Goal: Task Accomplishment & Management: Manage account settings

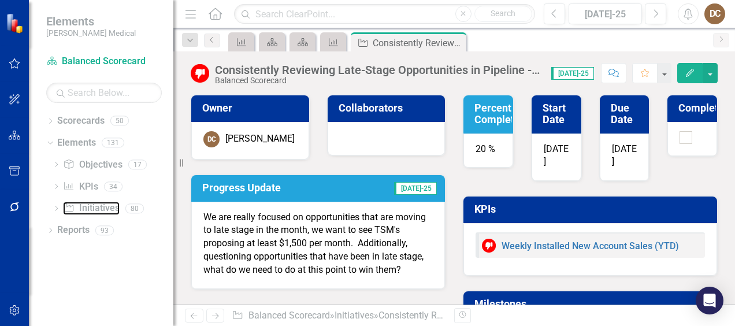
click at [92, 208] on link "Initiative Initiatives" at bounding box center [91, 208] width 56 height 13
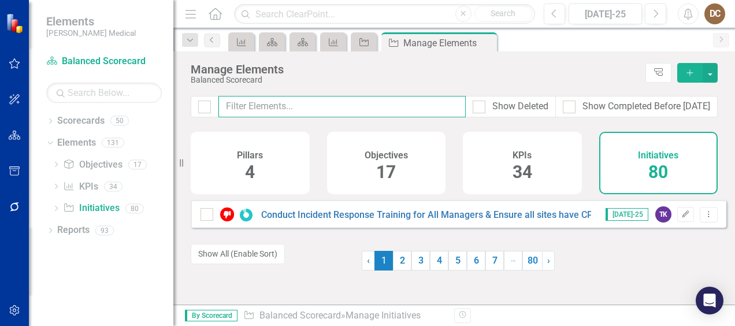
click at [299, 110] on input "text" at bounding box center [341, 106] width 247 height 21
paste input "Consistently Reviewing Late-Stage Opportunities in Pipeline - How do we win?"
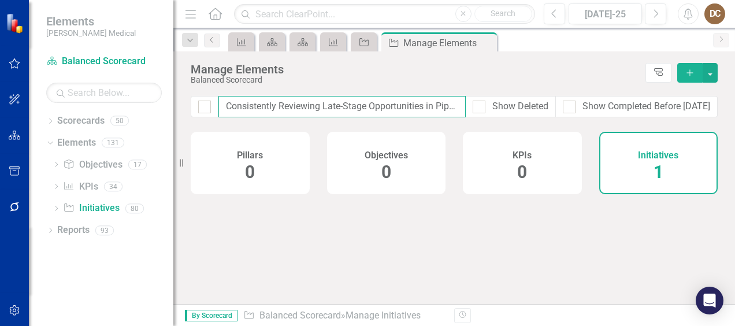
scroll to position [0, 105]
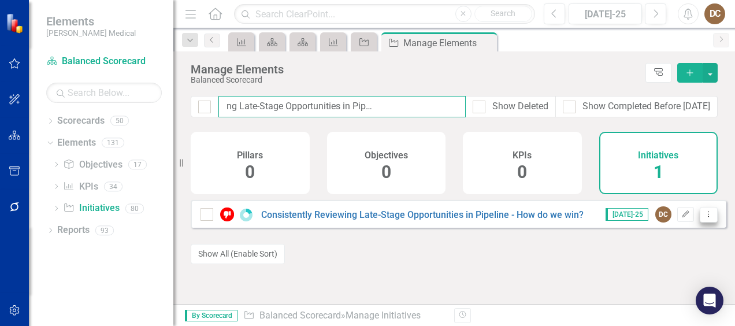
type input "Consistently Reviewing Late-Stage Opportunities in Pipeline - How do we win?"
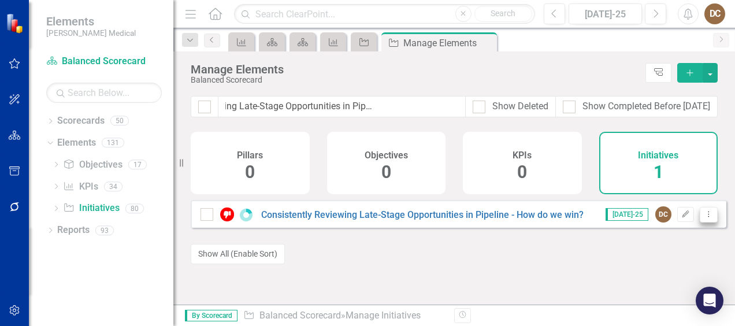
click at [706, 222] on button "Dropdown Menu" at bounding box center [708, 215] width 18 height 16
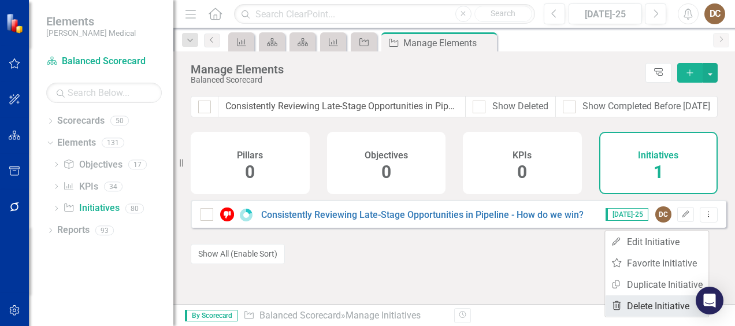
click at [655, 307] on link "Trash Delete Initiative" at bounding box center [656, 305] width 103 height 21
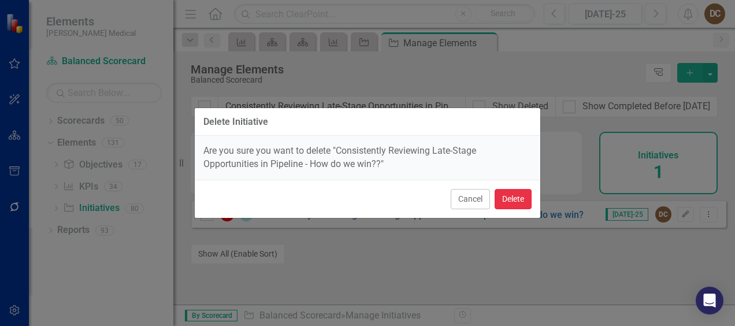
click at [520, 190] on button "Delete" at bounding box center [512, 199] width 37 height 20
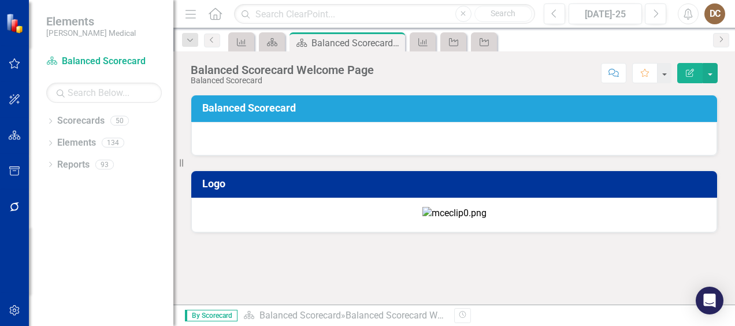
scroll to position [186, 0]
click at [52, 118] on div "Dropdown" at bounding box center [50, 122] width 8 height 10
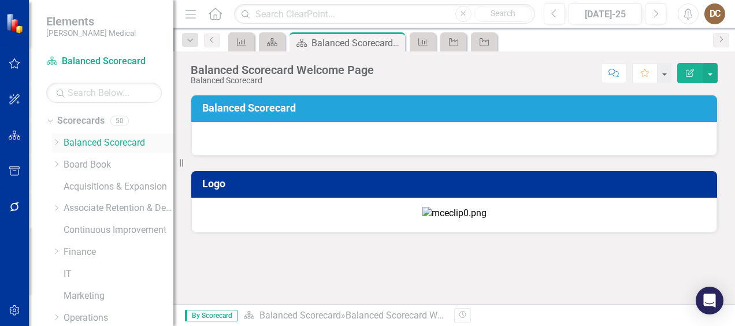
click at [95, 144] on link "Balanced Scorecard" at bounding box center [119, 142] width 110 height 13
click at [98, 165] on link "Board Book" at bounding box center [119, 164] width 110 height 13
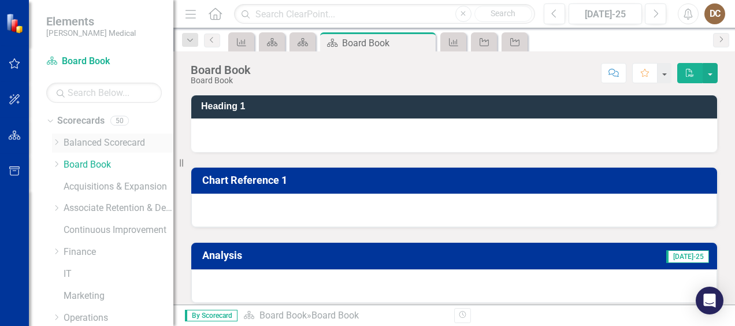
click at [108, 147] on link "Balanced Scorecard" at bounding box center [119, 142] width 110 height 13
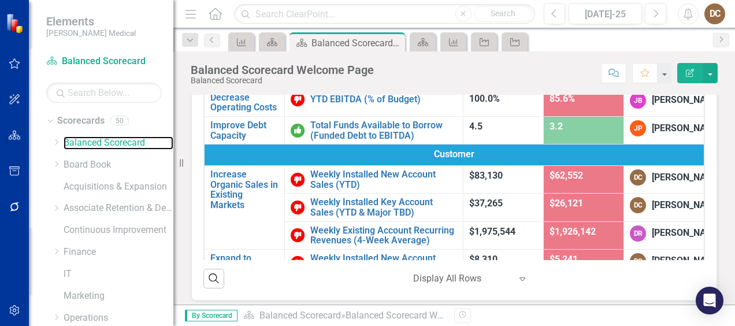
scroll to position [117, 0]
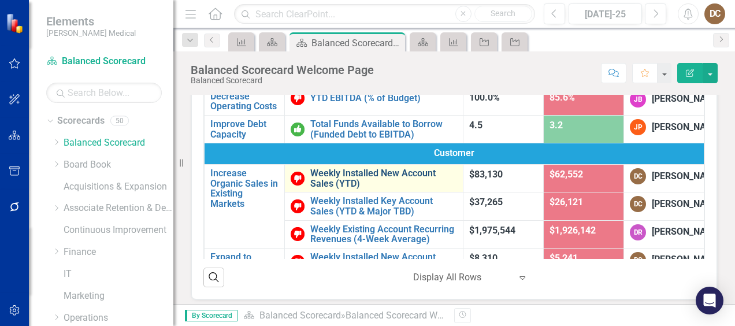
click at [385, 188] on link "Weekly Installed New Account Sales (YTD)" at bounding box center [383, 178] width 147 height 20
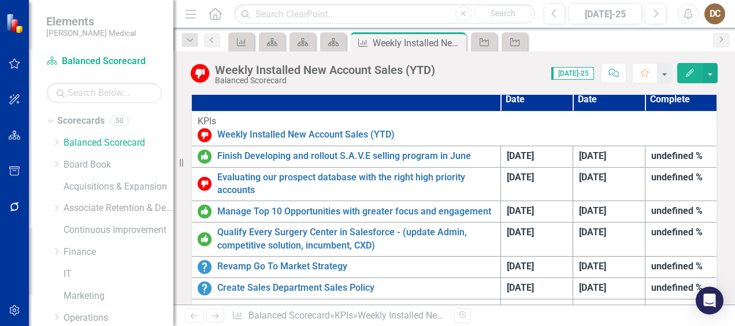
scroll to position [383, 0]
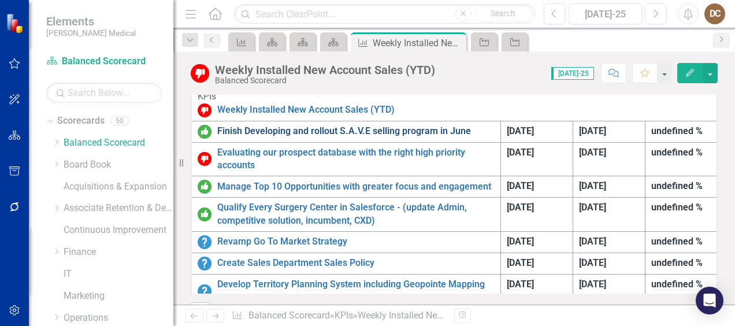
click at [412, 126] on link "Finish Developing and rollout S.A.V.E selling program in June" at bounding box center [355, 131] width 277 height 13
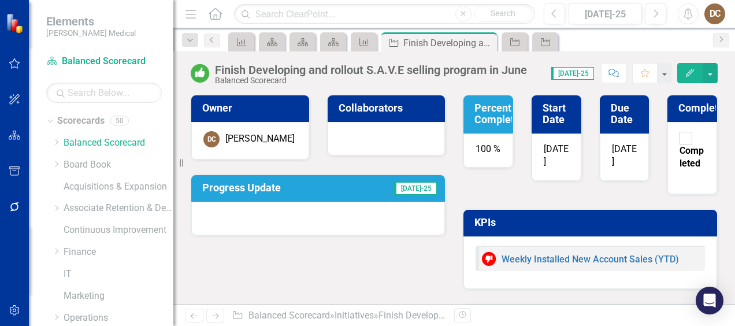
click at [679, 138] on div at bounding box center [685, 138] width 13 height 13
click at [677, 138] on input "Completed" at bounding box center [686, 138] width 18 height 18
checkbox input "true"
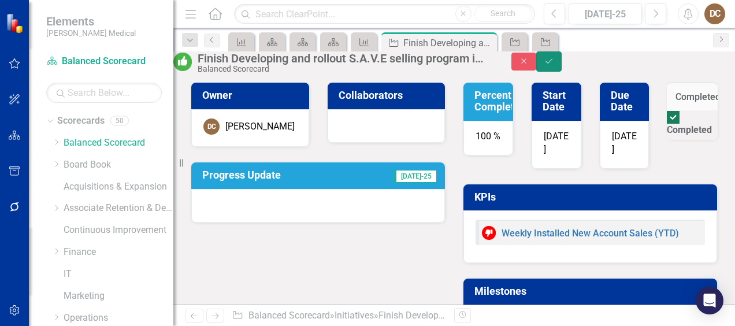
click at [561, 62] on button "Save" at bounding box center [548, 61] width 25 height 20
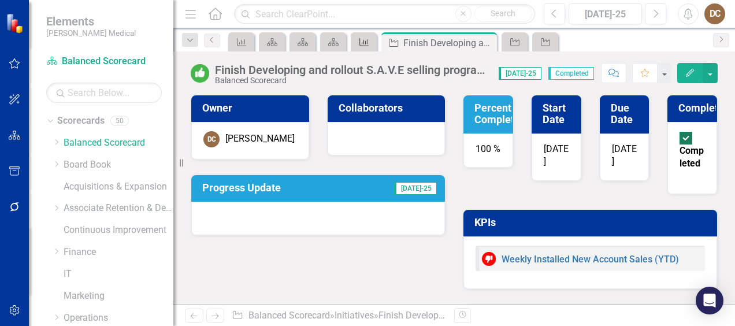
click at [366, 43] on icon "KPI" at bounding box center [364, 42] width 12 height 9
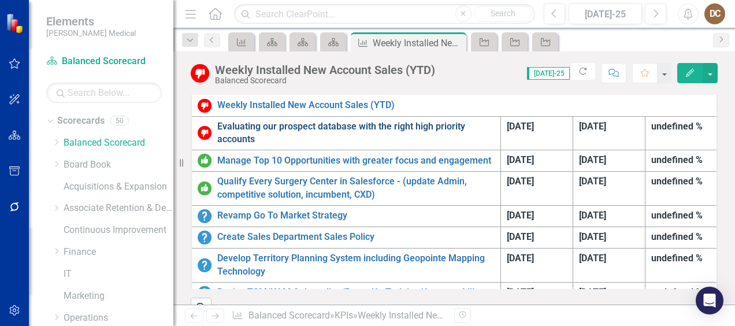
scroll to position [6, 0]
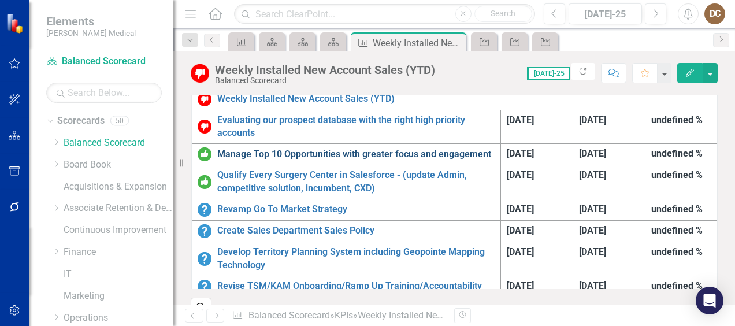
click at [366, 148] on link "Manage Top 10 Opportunities with greater focus and engagement" at bounding box center [355, 154] width 277 height 13
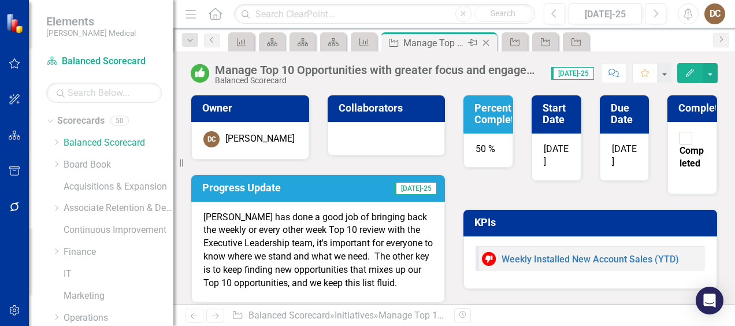
click at [486, 40] on icon "Close" at bounding box center [486, 42] width 12 height 9
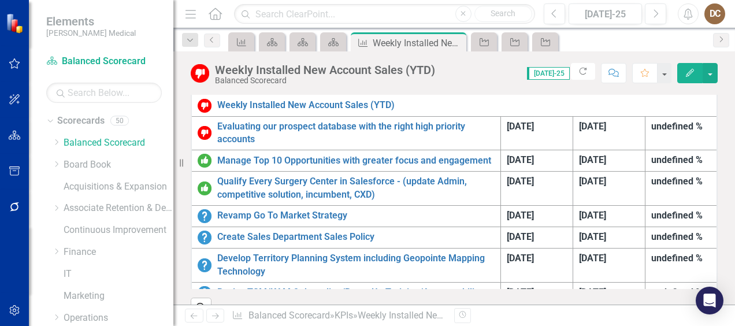
scroll to position [381, 0]
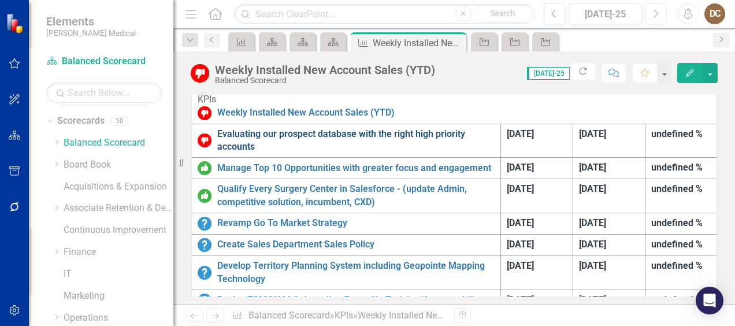
click at [345, 131] on link "Evaluating our prospect database with the right high priority accounts" at bounding box center [355, 141] width 277 height 27
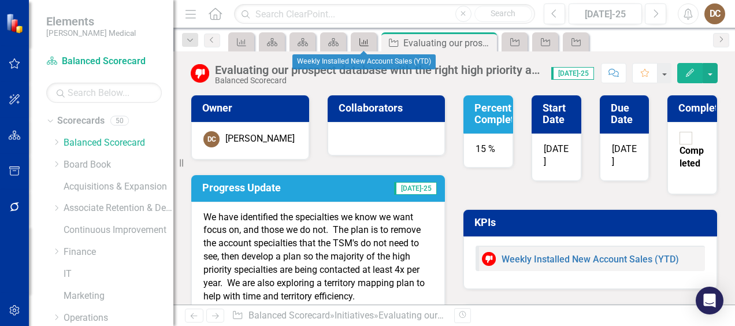
click at [365, 44] on icon "KPI" at bounding box center [364, 42] width 12 height 9
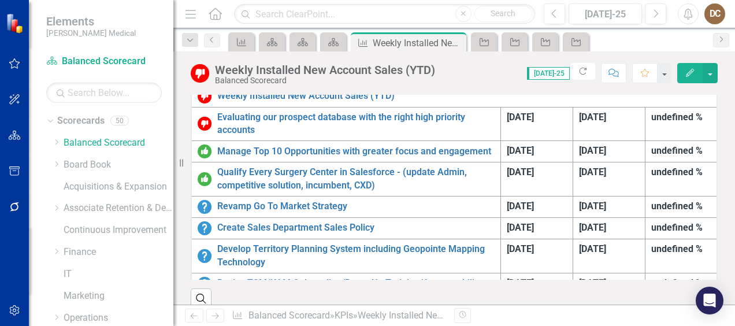
scroll to position [413, 0]
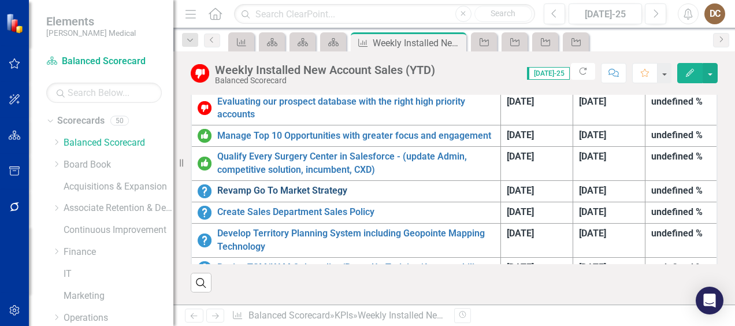
click at [329, 184] on link "Revamp Go To Market Strategy" at bounding box center [355, 190] width 277 height 13
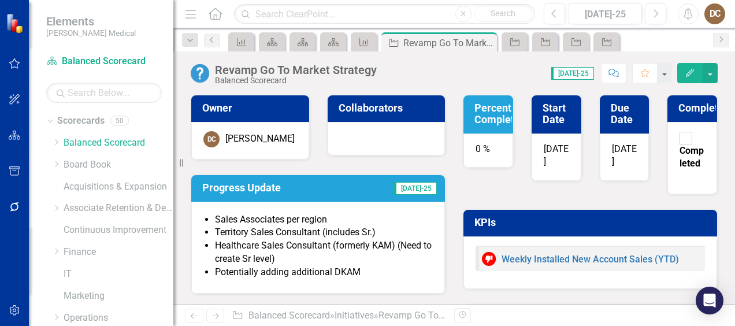
click at [483, 159] on div "0 %" at bounding box center [488, 150] width 50 height 35
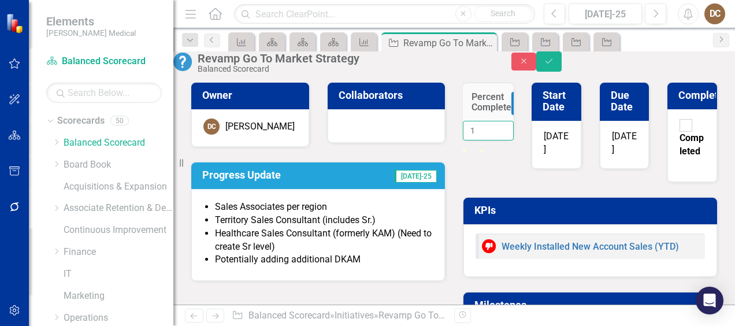
click at [483, 140] on input "1" at bounding box center [488, 131] width 51 height 20
click at [483, 140] on input "2" at bounding box center [488, 131] width 51 height 20
click at [483, 140] on input "3" at bounding box center [488, 131] width 51 height 20
click at [483, 140] on input "4" at bounding box center [488, 131] width 51 height 20
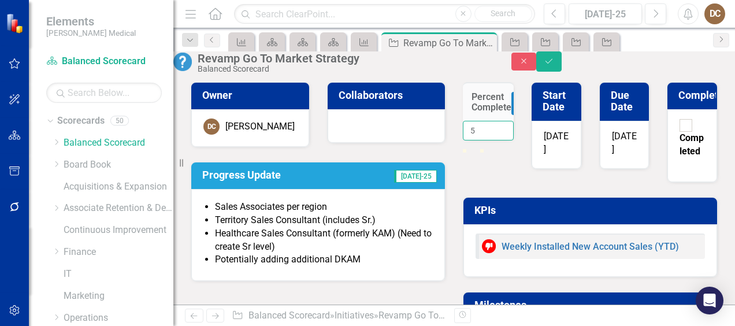
click at [483, 140] on input "5" at bounding box center [488, 131] width 51 height 20
click at [483, 140] on input "8" at bounding box center [488, 131] width 51 height 20
click at [483, 140] on input "9" at bounding box center [488, 131] width 51 height 20
type input "10"
click at [483, 140] on input "10" at bounding box center [488, 131] width 51 height 20
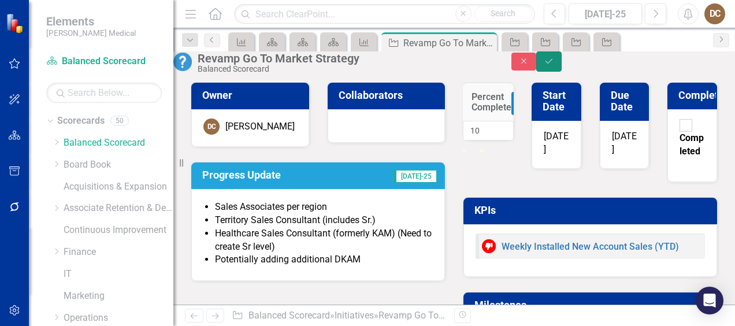
click at [554, 65] on icon "Save" at bounding box center [548, 61] width 10 height 8
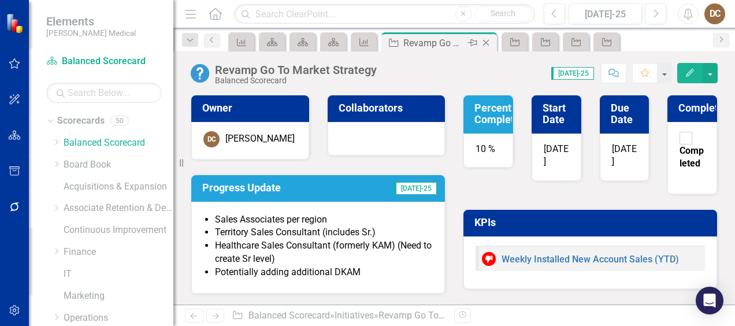
click at [487, 43] on icon "Close" at bounding box center [486, 42] width 12 height 9
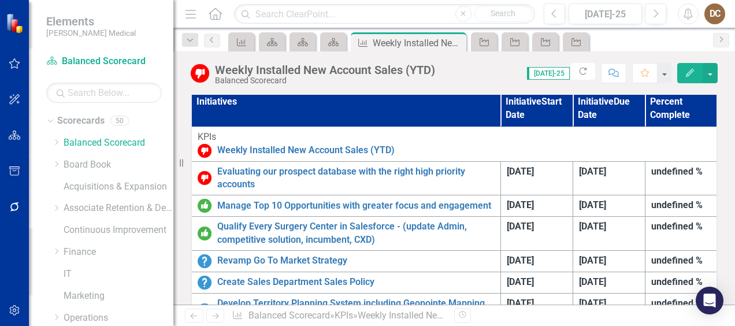
scroll to position [400, 0]
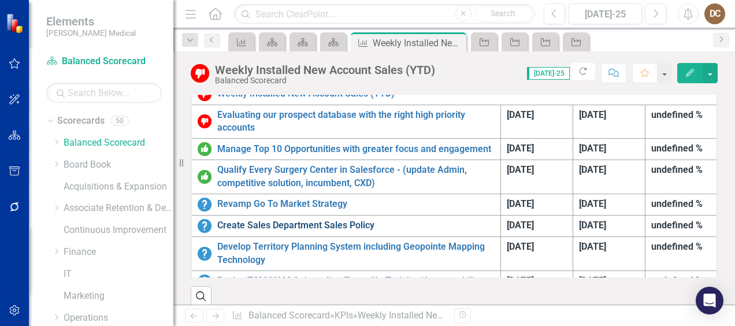
click at [296, 219] on link "Create Sales Department Sales Policy" at bounding box center [355, 225] width 277 height 13
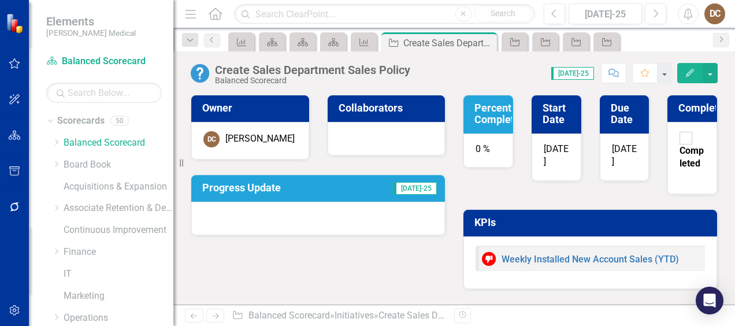
click at [340, 215] on div at bounding box center [318, 218] width 254 height 33
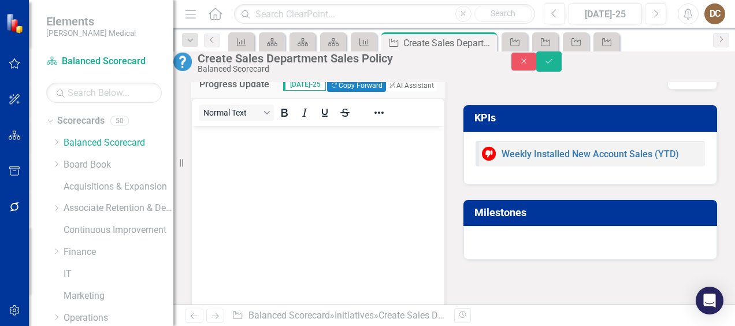
click at [268, 145] on body "Rich Text Area. Press ALT-0 for help." at bounding box center [318, 211] width 252 height 173
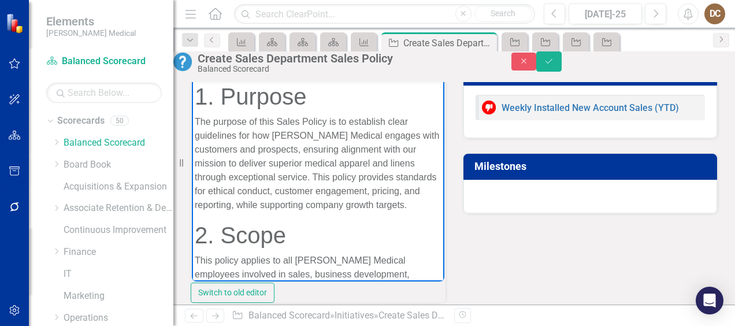
drag, startPoint x: 410, startPoint y: 255, endPoint x: 655, endPoint y: 170, distance: 259.0
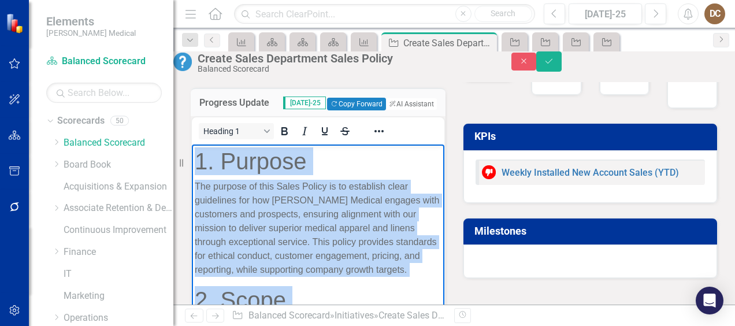
drag, startPoint x: 380, startPoint y: 285, endPoint x: 389, endPoint y: 245, distance: 40.8
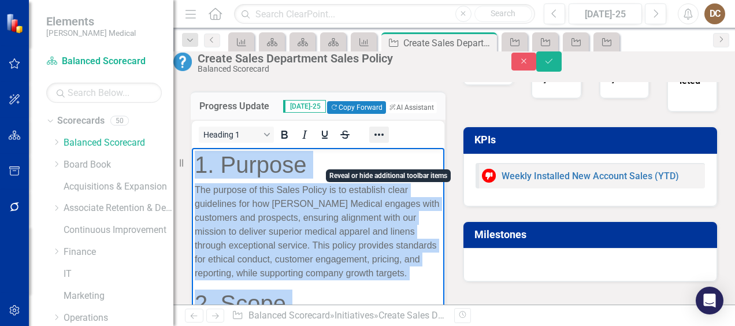
click at [386, 141] on icon "Reveal or hide additional toolbar items" at bounding box center [379, 135] width 14 height 14
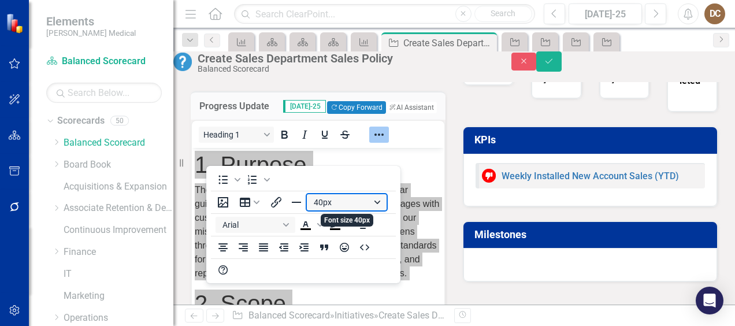
click at [377, 203] on button "40px" at bounding box center [347, 202] width 80 height 16
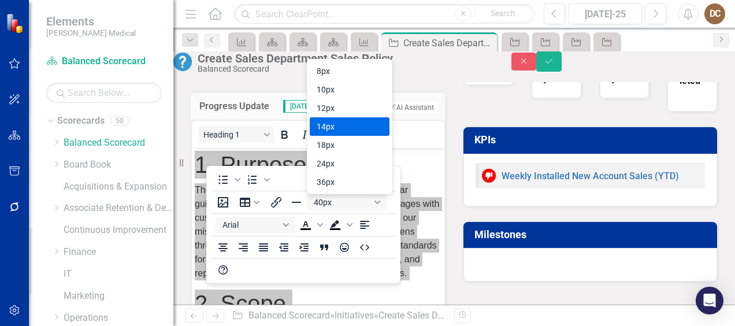
click at [369, 133] on div "14px" at bounding box center [350, 126] width 80 height 18
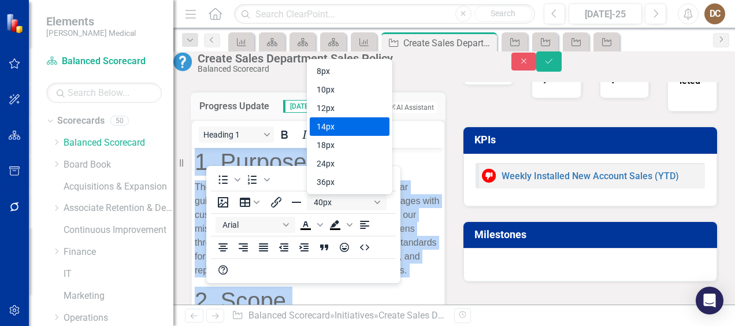
scroll to position [139, 0]
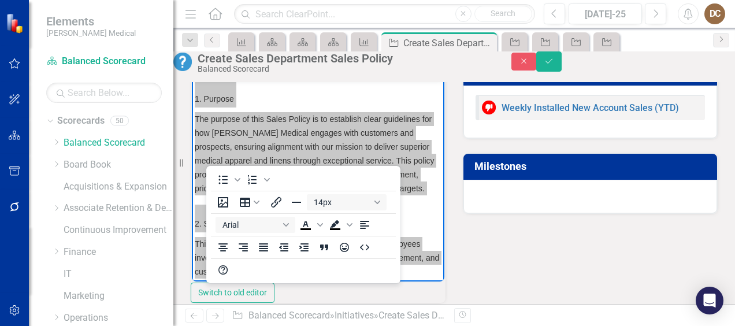
click at [434, 158] on div "Heading 1 Switch to old editor" at bounding box center [318, 176] width 255 height 251
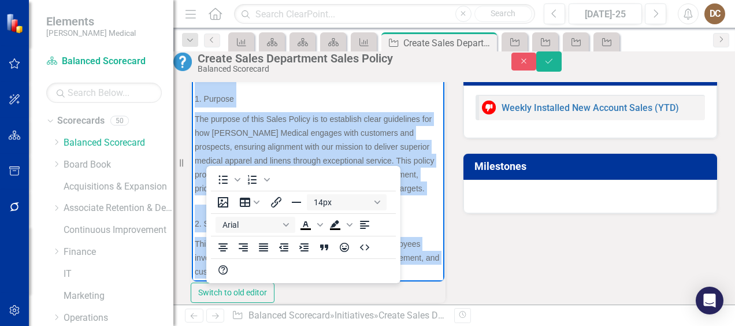
scroll to position [179, 0]
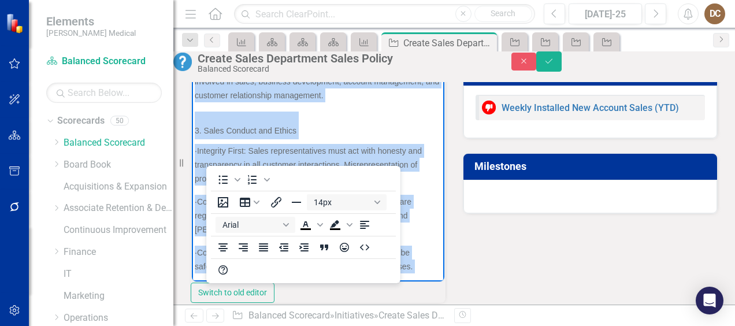
click at [392, 135] on h1 "3. Sales Conduct and Ethics" at bounding box center [318, 125] width 247 height 28
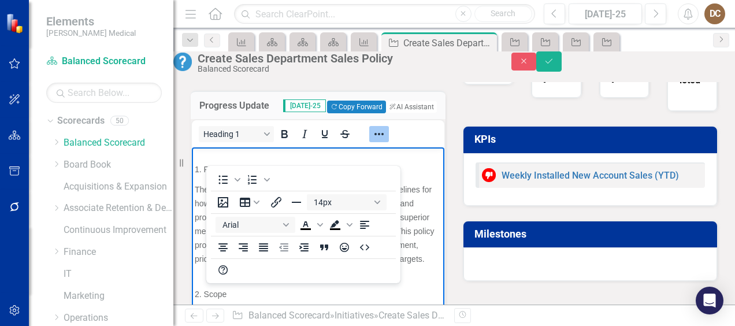
scroll to position [70, 0]
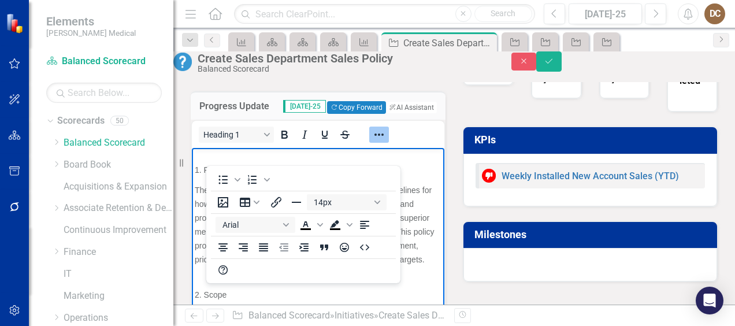
click at [386, 141] on icon "Reveal or hide additional toolbar items" at bounding box center [379, 135] width 14 height 14
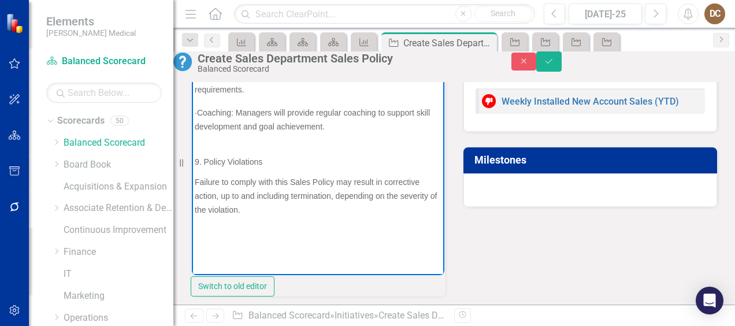
scroll to position [1301, 0]
click at [248, 237] on p "Rich Text Area. Press ALT-0 for help." at bounding box center [318, 232] width 247 height 14
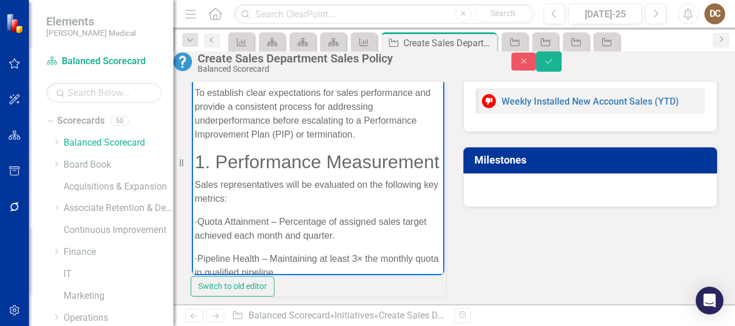
scroll to position [1347, 0]
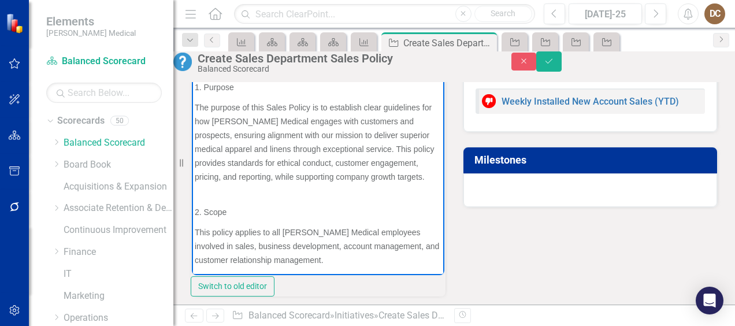
scroll to position [0, 0]
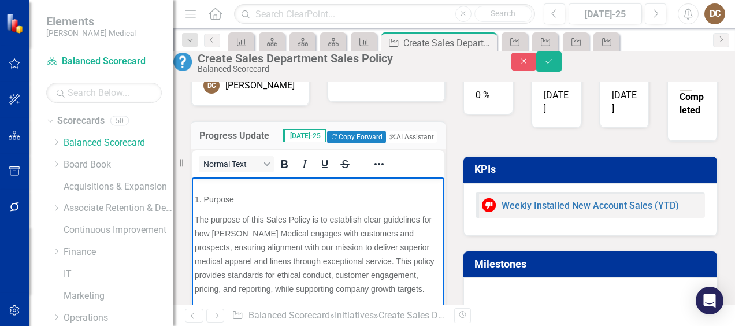
scroll to position [28, 0]
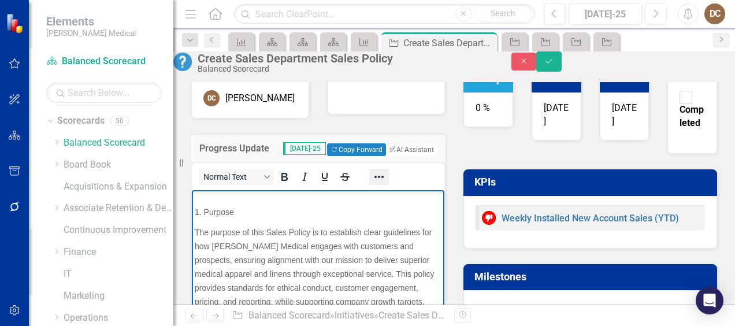
click at [386, 184] on icon "Reveal or hide additional toolbar items" at bounding box center [379, 177] width 14 height 14
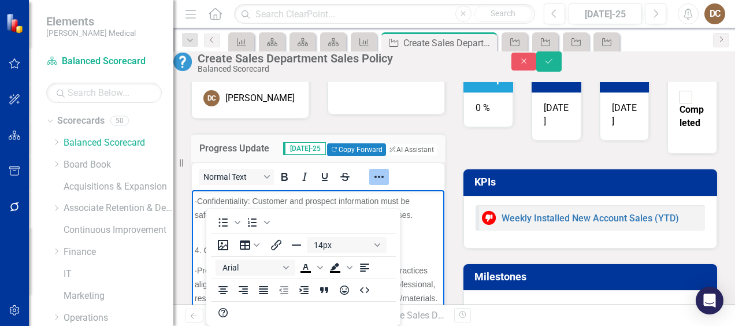
scroll to position [386, 0]
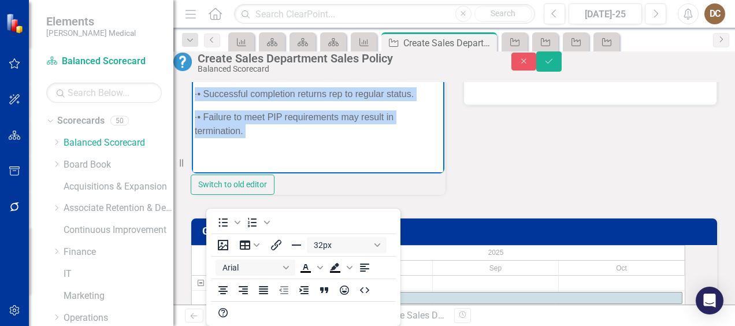
scroll to position [2380, 0]
drag, startPoint x: 195, startPoint y: 96, endPoint x: 425, endPoint y: 180, distance: 245.4
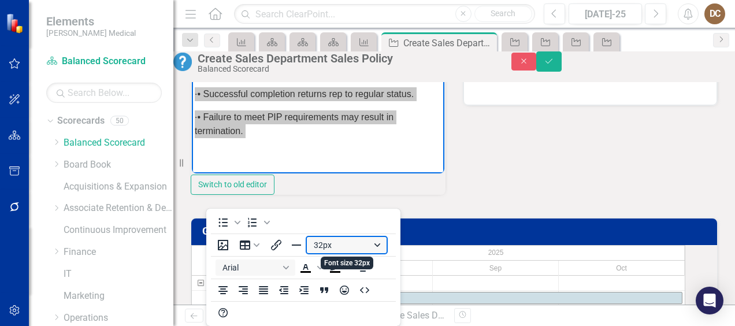
click at [372, 239] on button "32px" at bounding box center [347, 245] width 80 height 16
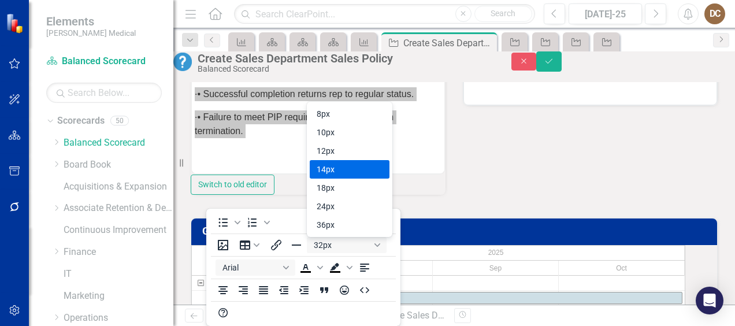
click at [348, 172] on div "14px" at bounding box center [341, 169] width 50 height 14
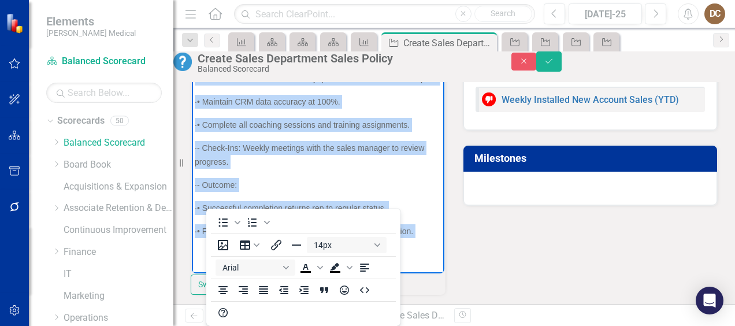
scroll to position [2195, 0]
click at [388, 160] on p "· - Check-Ins: Weekly meetings with the sales manager to review progress." at bounding box center [318, 154] width 247 height 28
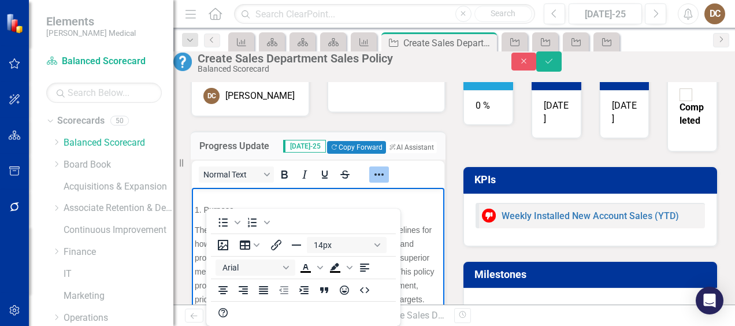
scroll to position [35, 0]
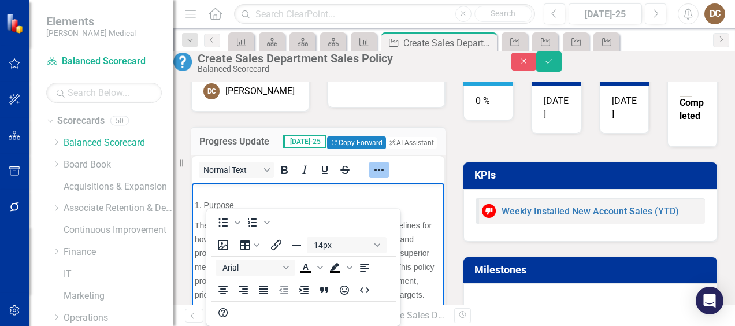
click at [386, 177] on icon "Reveal or hide additional toolbar items" at bounding box center [379, 170] width 14 height 14
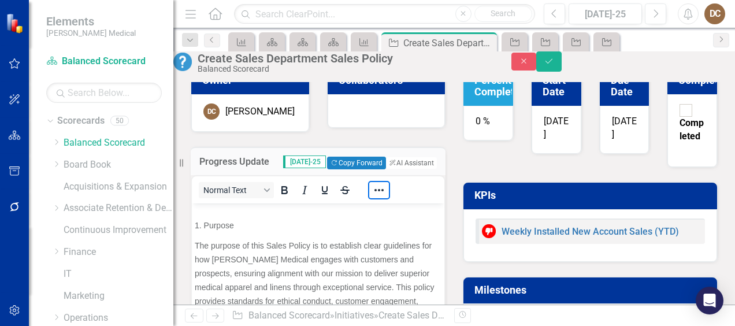
scroll to position [0, 0]
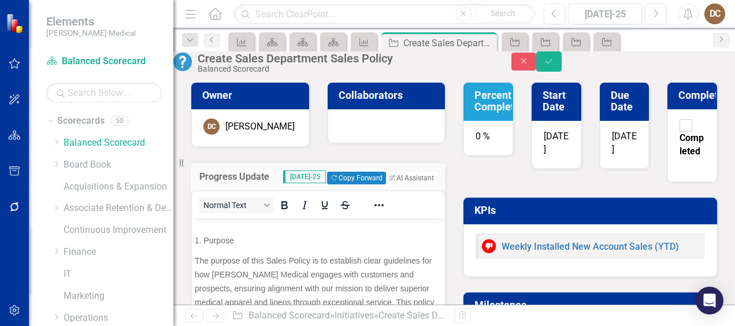
click at [490, 148] on div "0 %" at bounding box center [488, 138] width 50 height 35
click at [484, 149] on div "0 %" at bounding box center [488, 138] width 50 height 35
click at [482, 149] on div "0 %" at bounding box center [488, 138] width 50 height 35
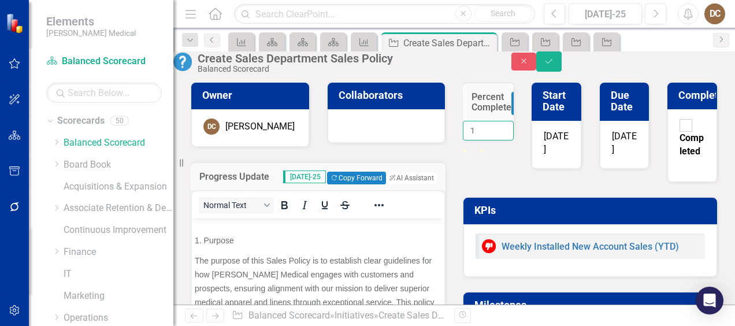
scroll to position [0, 2]
click at [486, 140] on input "1" at bounding box center [488, 131] width 51 height 20
click at [486, 140] on input "2" at bounding box center [488, 131] width 51 height 20
click at [486, 140] on input "3" at bounding box center [488, 131] width 51 height 20
click at [486, 140] on input "4" at bounding box center [488, 131] width 51 height 20
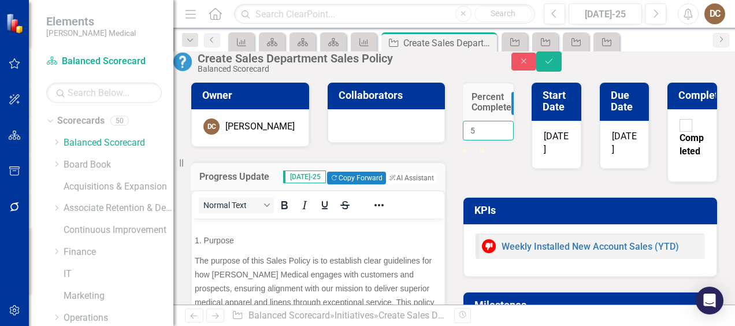
click at [486, 140] on input "5" at bounding box center [488, 131] width 51 height 20
click at [486, 140] on input "6" at bounding box center [488, 131] width 51 height 20
click at [486, 140] on input "7" at bounding box center [488, 131] width 51 height 20
click at [486, 140] on input "8" at bounding box center [488, 131] width 51 height 20
click at [486, 140] on input "9" at bounding box center [488, 131] width 51 height 20
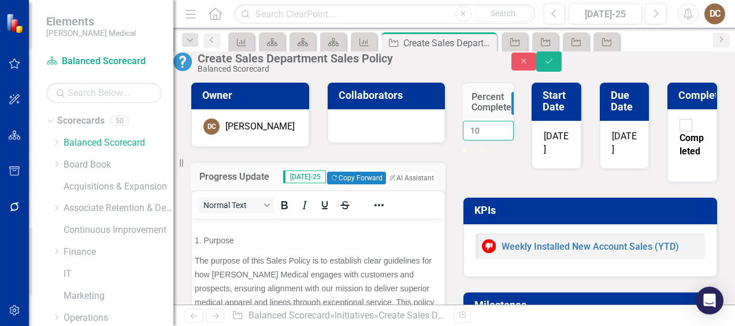
click at [486, 140] on input "10" at bounding box center [488, 131] width 51 height 20
click at [486, 140] on input "11" at bounding box center [488, 131] width 51 height 20
click at [486, 140] on input "12" at bounding box center [488, 131] width 51 height 20
click at [486, 140] on input "13" at bounding box center [488, 131] width 51 height 20
click at [486, 140] on input "14" at bounding box center [488, 131] width 51 height 20
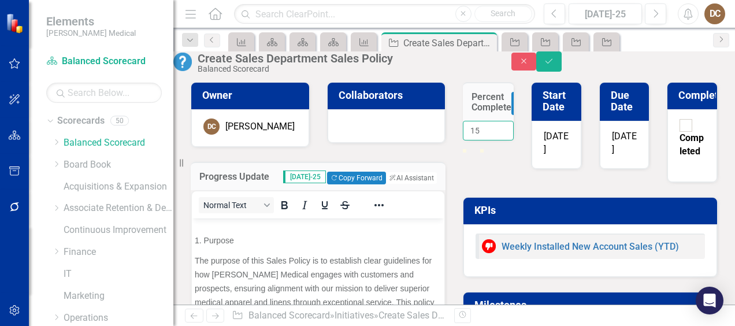
click at [486, 140] on input "15" at bounding box center [488, 131] width 51 height 20
click at [486, 140] on input "16" at bounding box center [488, 131] width 51 height 20
click at [486, 140] on input "17" at bounding box center [488, 131] width 51 height 20
click at [486, 140] on input "18" at bounding box center [488, 131] width 51 height 20
click at [486, 140] on input "19" at bounding box center [488, 131] width 51 height 20
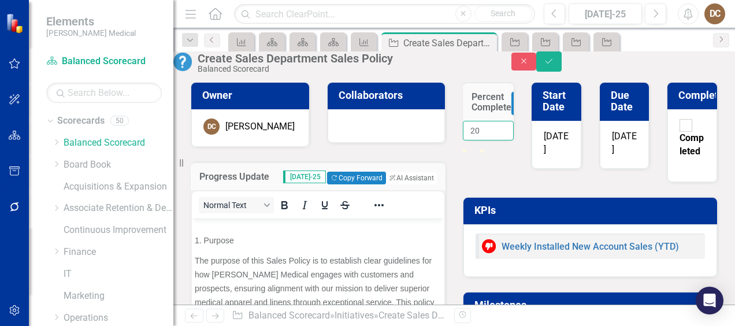
click at [486, 140] on input "20" at bounding box center [488, 131] width 51 height 20
click at [486, 140] on input "21" at bounding box center [488, 131] width 51 height 20
click at [486, 140] on input "22" at bounding box center [488, 131] width 51 height 20
click at [486, 140] on input "23" at bounding box center [488, 131] width 51 height 20
click at [486, 140] on input "24" at bounding box center [488, 131] width 51 height 20
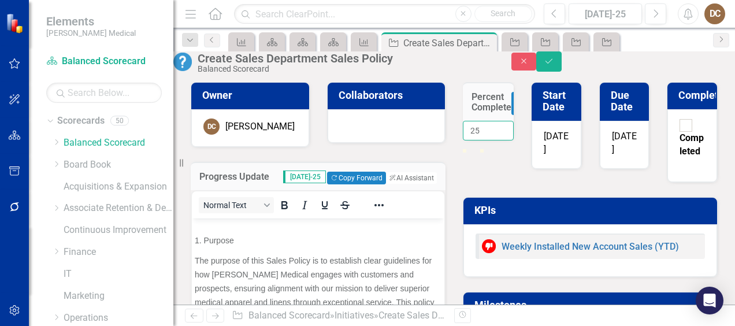
click at [486, 140] on input "25" at bounding box center [488, 131] width 51 height 20
click at [486, 140] on input "26" at bounding box center [488, 131] width 51 height 20
click at [486, 140] on input "27" at bounding box center [488, 131] width 51 height 20
click at [486, 140] on input "28" at bounding box center [488, 131] width 51 height 20
click at [486, 140] on input "29" at bounding box center [488, 131] width 51 height 20
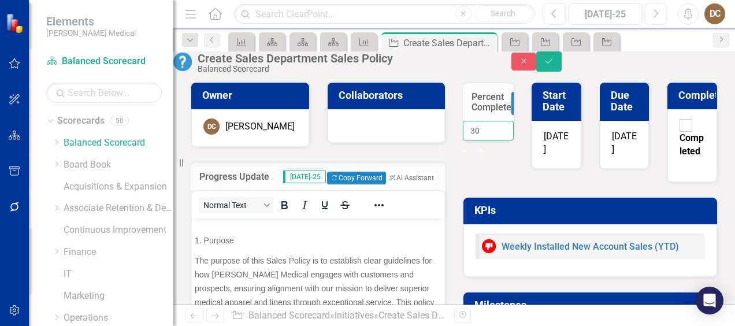
click at [486, 140] on input "30" at bounding box center [488, 131] width 51 height 20
click at [486, 140] on input "31" at bounding box center [488, 131] width 51 height 20
click at [486, 140] on input "32" at bounding box center [488, 131] width 51 height 20
click at [486, 140] on input "33" at bounding box center [488, 131] width 51 height 20
click at [486, 140] on input "34" at bounding box center [488, 131] width 51 height 20
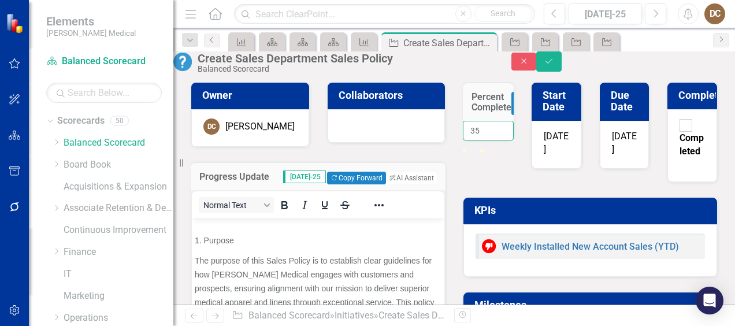
click at [486, 140] on input "35" at bounding box center [488, 131] width 51 height 20
click at [486, 140] on input "36" at bounding box center [488, 131] width 51 height 20
click at [486, 140] on input "37" at bounding box center [488, 131] width 51 height 20
click at [486, 140] on input "38" at bounding box center [488, 131] width 51 height 20
click at [486, 140] on input "39" at bounding box center [488, 131] width 51 height 20
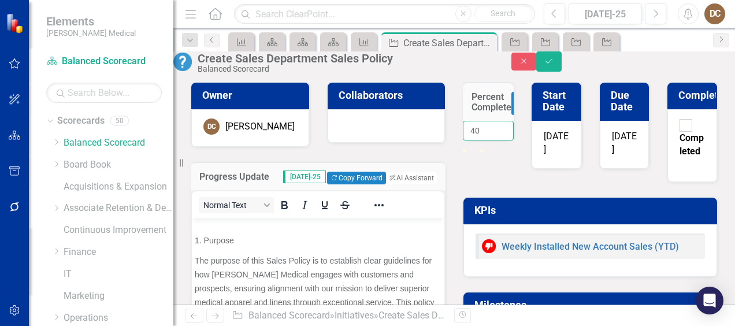
type input "40"
click at [486, 140] on input "40" at bounding box center [488, 131] width 51 height 20
click at [554, 65] on icon "Save" at bounding box center [548, 61] width 10 height 8
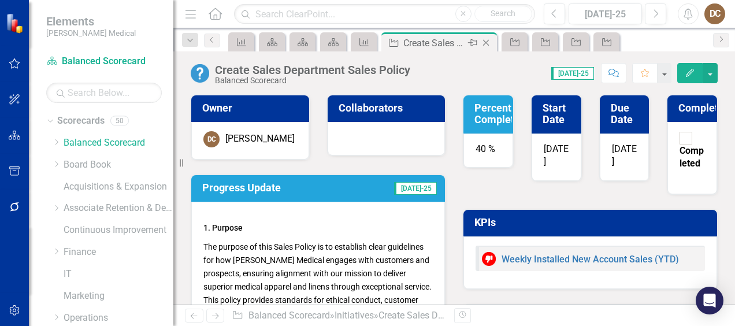
click at [485, 38] on icon "Close" at bounding box center [486, 42] width 12 height 9
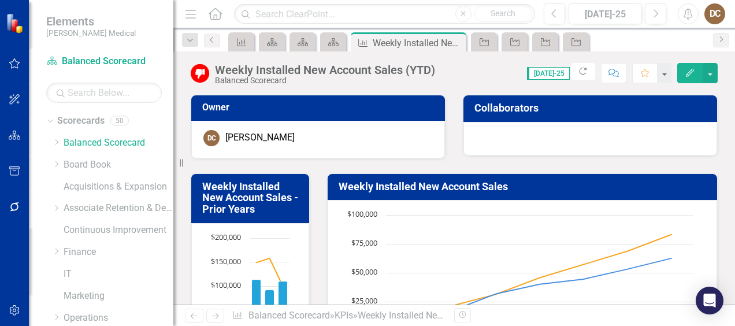
scroll to position [401, 0]
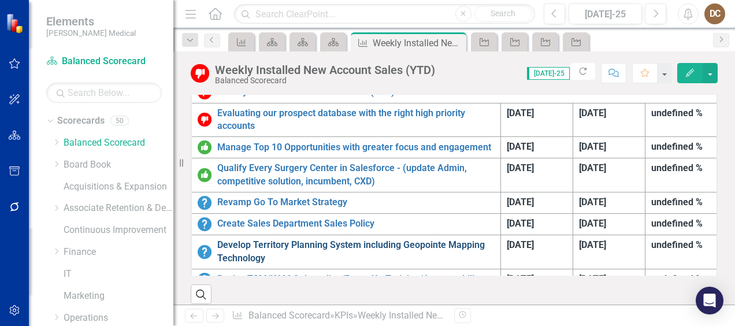
click at [275, 239] on link "Develop Territory Planning System including Geopointe Mapping Technology" at bounding box center [355, 252] width 277 height 27
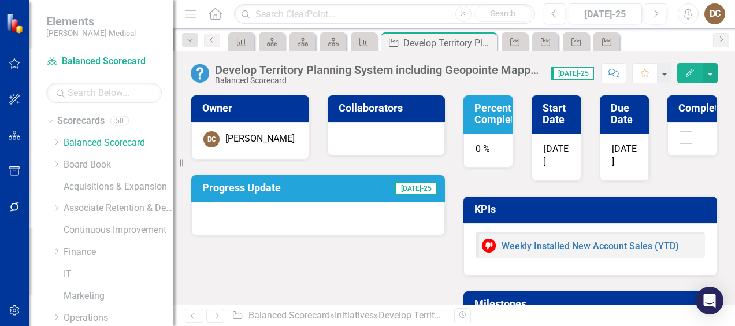
click at [300, 218] on div at bounding box center [318, 218] width 254 height 33
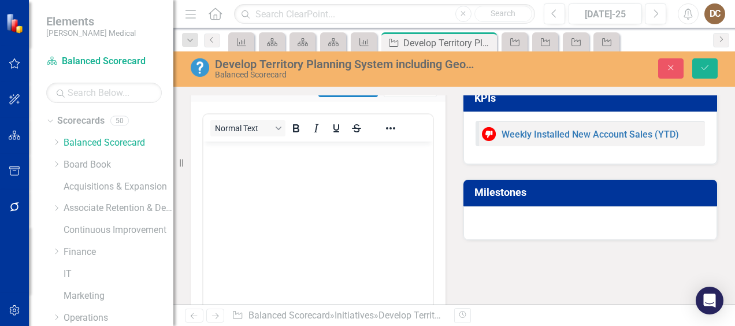
scroll to position [61, 0]
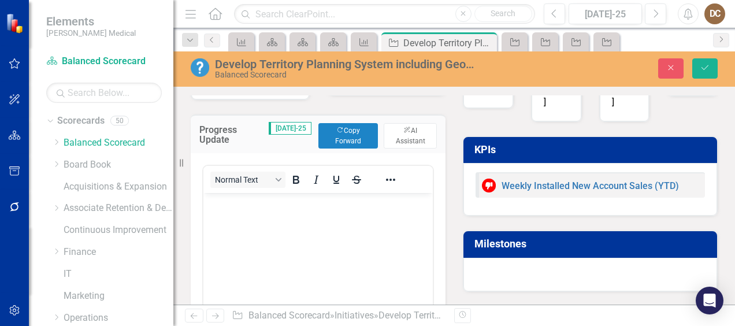
click at [398, 215] on body "Rich Text Area. Press ALT-0 for help." at bounding box center [317, 279] width 229 height 173
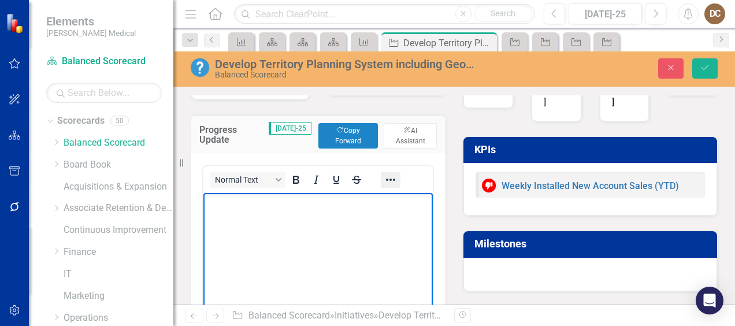
click at [386, 178] on icon "Reveal or hide additional toolbar items" at bounding box center [390, 179] width 9 height 2
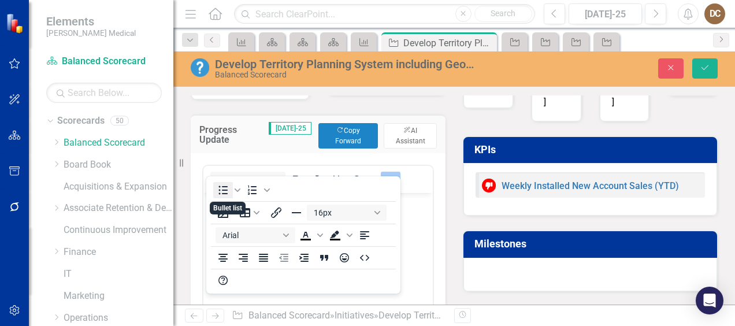
click at [221, 188] on icon "Bullet list" at bounding box center [223, 190] width 14 height 14
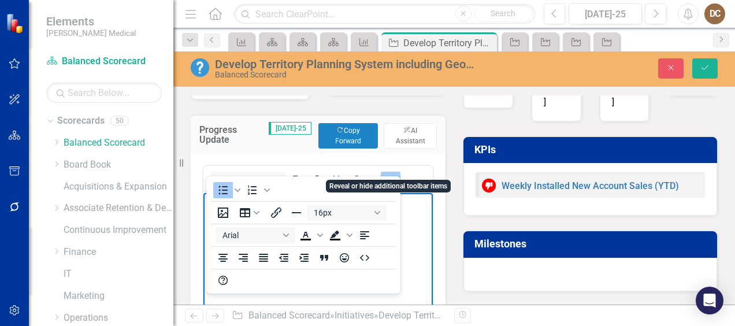
click at [394, 173] on icon "Reveal or hide additional toolbar items" at bounding box center [390, 180] width 14 height 14
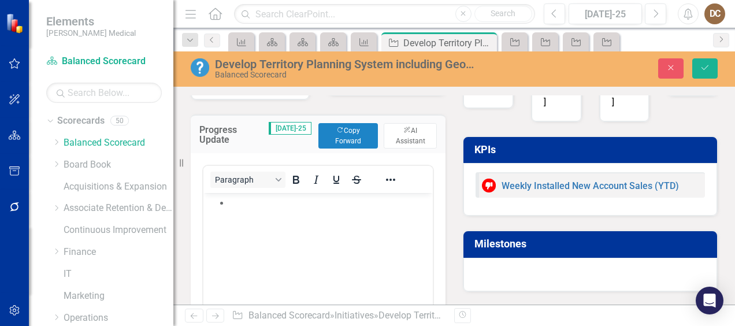
click at [307, 207] on li "Rich Text Area. Press ALT-0 for help." at bounding box center [329, 203] width 200 height 14
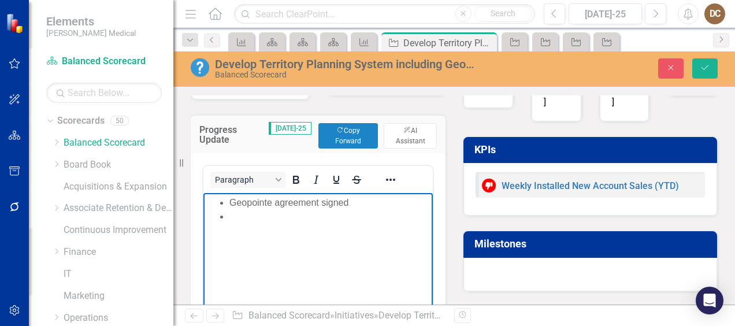
click at [363, 198] on li "Geopointe agreement signed" at bounding box center [329, 203] width 200 height 14
click at [327, 243] on li "Rich Text Area. Press ALT-0 for help." at bounding box center [329, 244] width 200 height 14
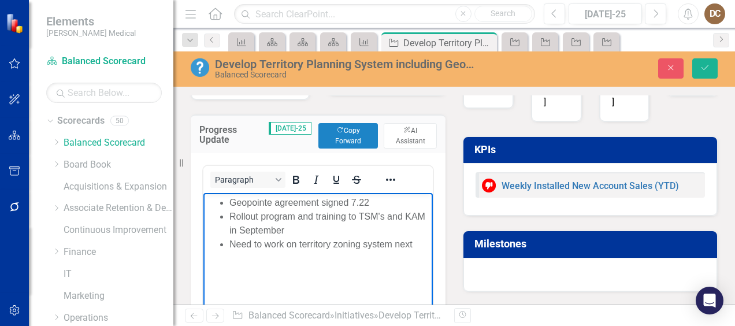
scroll to position [0, 0]
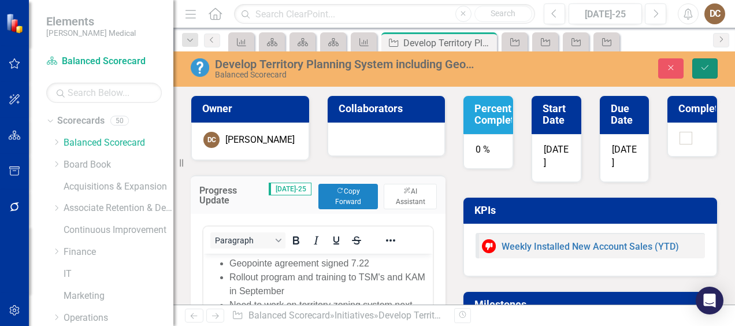
click at [706, 69] on icon "Save" at bounding box center [704, 68] width 10 height 8
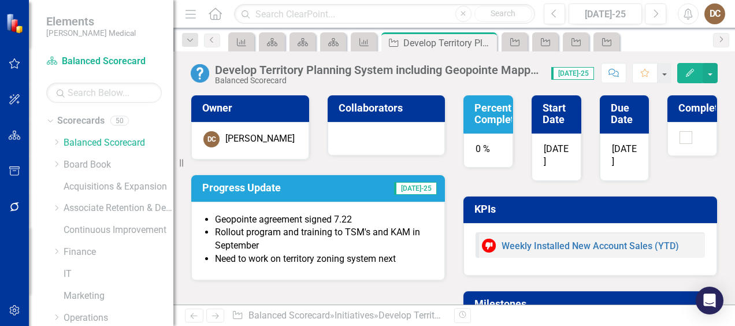
click at [486, 150] on div "0 %" at bounding box center [488, 150] width 50 height 35
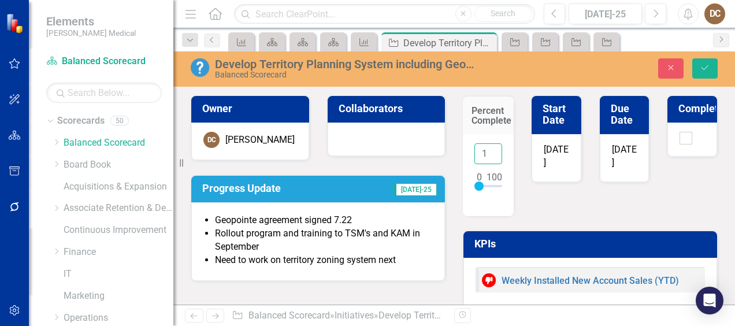
click at [486, 148] on input "1" at bounding box center [488, 153] width 28 height 21
click at [486, 148] on input "2" at bounding box center [488, 153] width 28 height 21
click at [486, 148] on input "3" at bounding box center [488, 153] width 28 height 21
click at [486, 148] on input "4" at bounding box center [488, 153] width 28 height 21
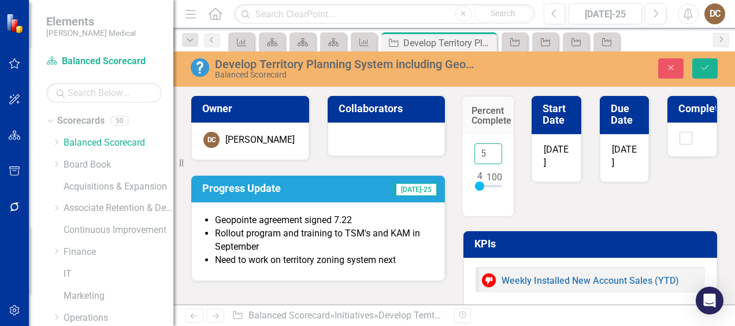
click at [486, 148] on input "5" at bounding box center [488, 153] width 28 height 21
click at [486, 148] on input "6" at bounding box center [488, 153] width 28 height 21
click at [486, 148] on input "7" at bounding box center [488, 153] width 28 height 21
click at [486, 148] on input "8" at bounding box center [488, 153] width 28 height 21
click at [486, 148] on input "9" at bounding box center [488, 153] width 28 height 21
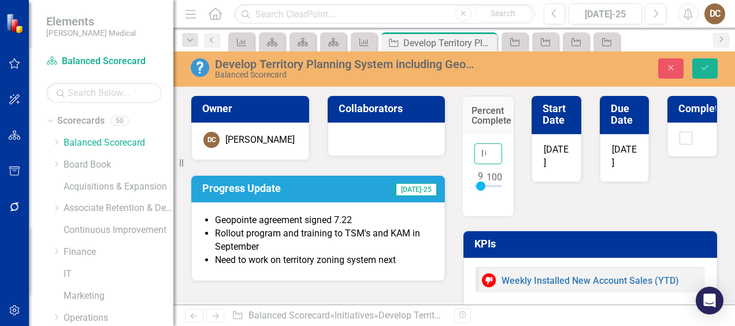
click at [486, 148] on input "10" at bounding box center [488, 153] width 28 height 21
click at [486, 148] on input "11" at bounding box center [488, 153] width 28 height 21
click at [486, 148] on input "12" at bounding box center [488, 153] width 28 height 21
click at [486, 148] on input "13" at bounding box center [488, 153] width 28 height 21
click at [486, 148] on input "14" at bounding box center [488, 153] width 28 height 21
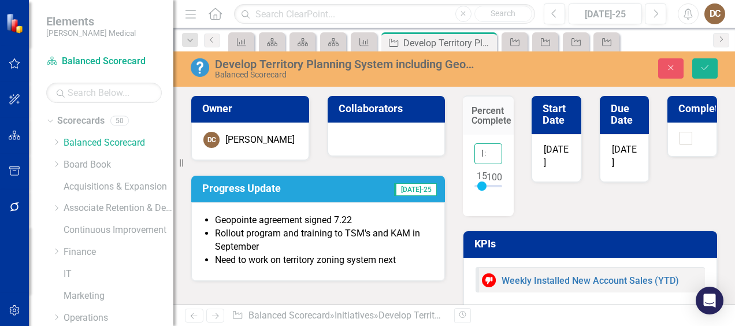
click at [486, 148] on input "15" at bounding box center [488, 153] width 28 height 21
click at [486, 148] on input "16" at bounding box center [488, 153] width 28 height 21
click at [486, 148] on input "17" at bounding box center [488, 153] width 28 height 21
click at [486, 148] on input "18" at bounding box center [488, 153] width 28 height 21
click at [486, 148] on input "19" at bounding box center [488, 153] width 28 height 21
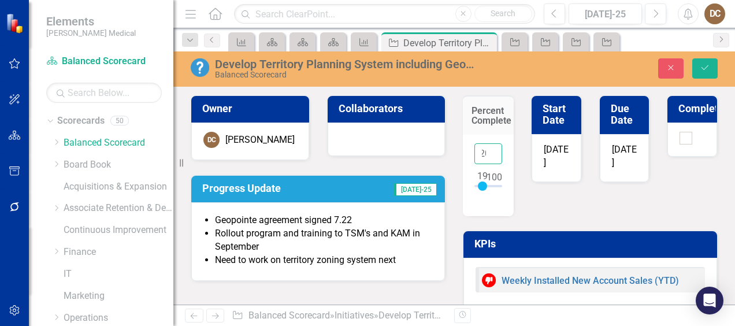
type input "20"
click at [486, 148] on input "20" at bounding box center [488, 153] width 28 height 21
click at [703, 73] on button "Save" at bounding box center [704, 68] width 25 height 20
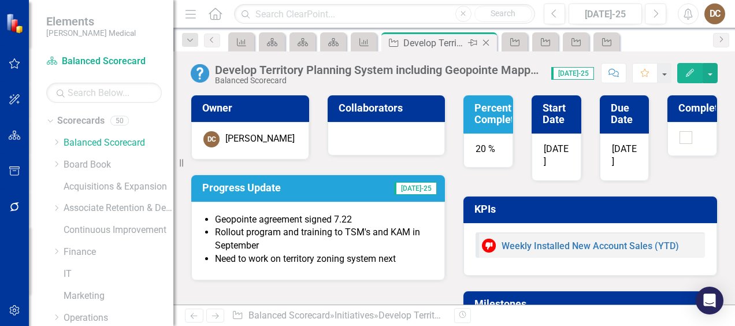
click at [486, 43] on icon "Close" at bounding box center [486, 42] width 12 height 9
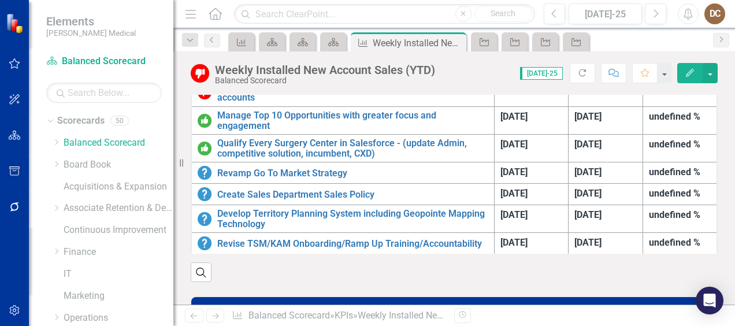
scroll to position [424, 0]
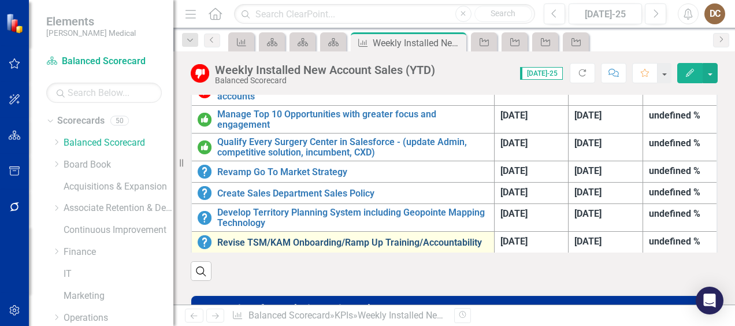
click at [398, 237] on link "Revise TSM/KAM Onboarding/Ramp Up Training/Accountability" at bounding box center [352, 242] width 271 height 10
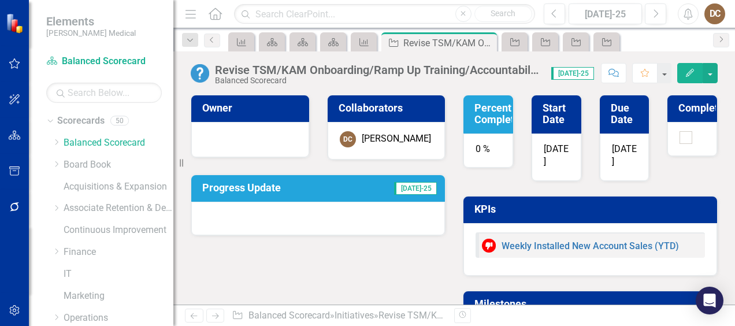
click at [253, 145] on div at bounding box center [250, 139] width 118 height 35
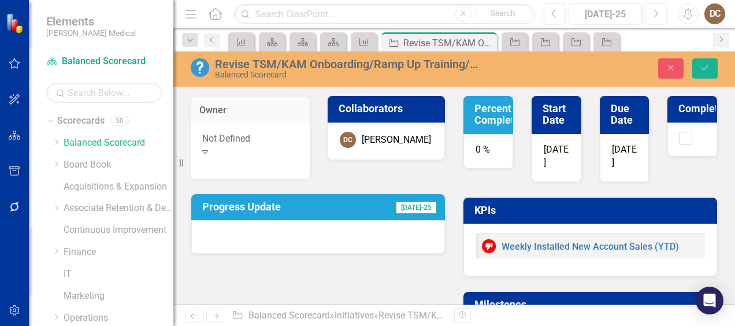
click at [273, 142] on div "Not Defined" at bounding box center [250, 138] width 96 height 13
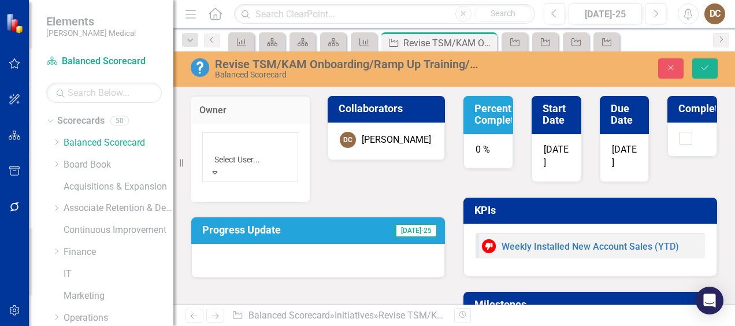
scroll to position [155, 0]
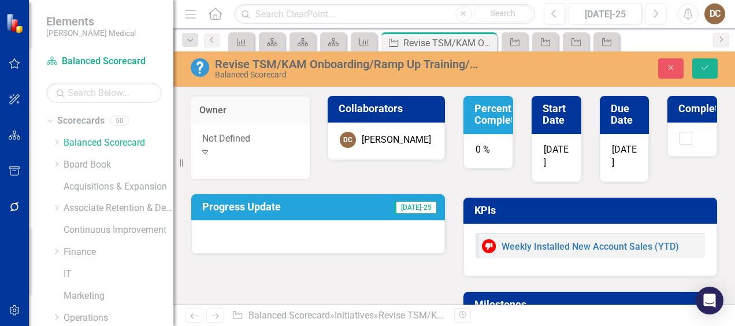
click at [383, 138] on div "[PERSON_NAME]" at bounding box center [396, 139] width 69 height 13
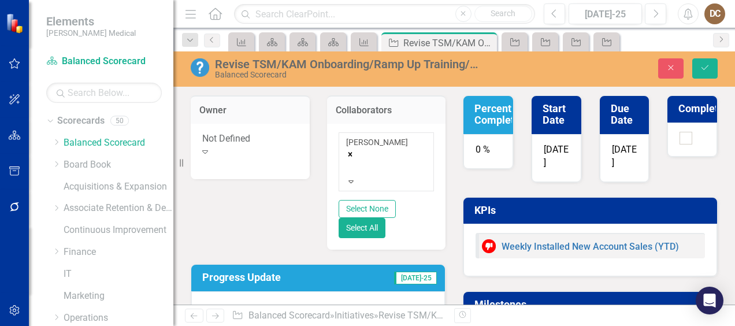
click at [354, 150] on icon "Remove Darren Clark" at bounding box center [350, 154] width 8 height 8
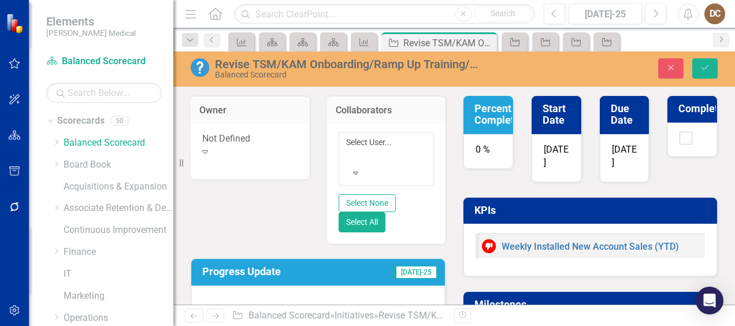
click at [276, 146] on div "Expand" at bounding box center [250, 152] width 96 height 13
click at [288, 188] on div "Owner Darren Clark Expand Collaborators Select User... Expand Select None Selec…" at bounding box center [318, 200] width 272 height 238
click at [396, 194] on button "Select None" at bounding box center [366, 203] width 57 height 18
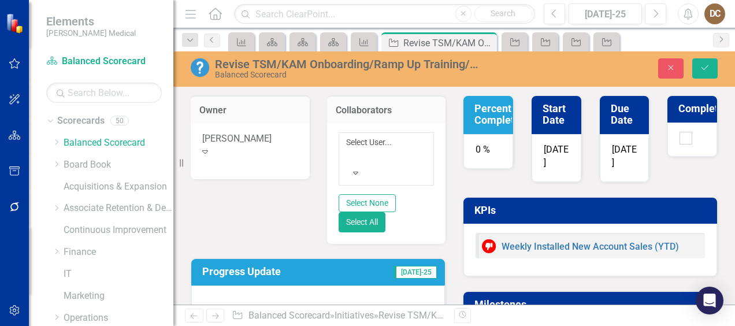
click at [291, 176] on div "Owner Darren Clark Expand Collaborators Select User... Expand Select None Selec…" at bounding box center [318, 200] width 272 height 238
click at [715, 61] on button "Save" at bounding box center [704, 68] width 25 height 20
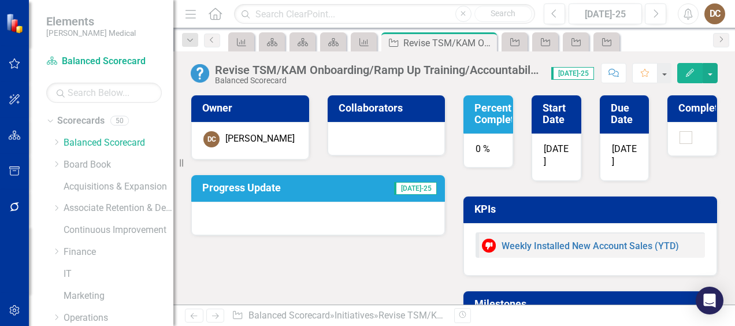
click at [309, 222] on div at bounding box center [318, 218] width 254 height 33
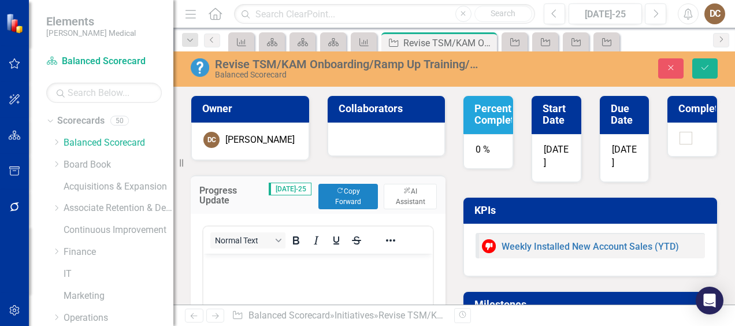
scroll to position [0, 0]
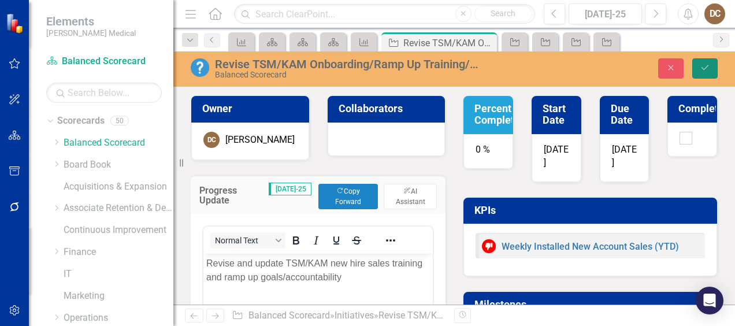
click at [703, 70] on icon "Save" at bounding box center [704, 68] width 10 height 8
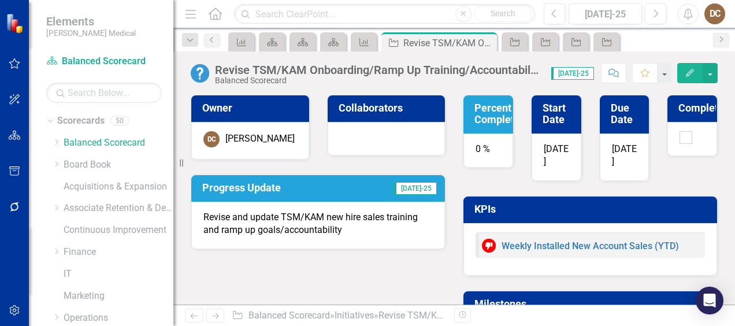
click at [483, 155] on div "0 %" at bounding box center [488, 150] width 50 height 35
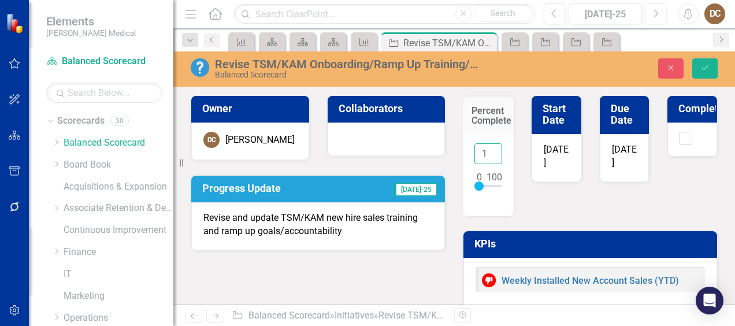
click at [485, 148] on input "1" at bounding box center [488, 153] width 28 height 21
click at [485, 148] on input "2" at bounding box center [488, 153] width 28 height 21
click at [485, 148] on input "3" at bounding box center [488, 153] width 28 height 21
click at [485, 148] on input "4" at bounding box center [488, 153] width 28 height 21
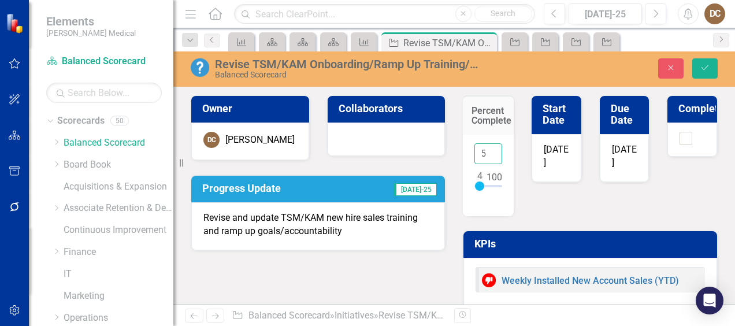
click at [485, 148] on input "5" at bounding box center [488, 153] width 28 height 21
click at [485, 148] on input "6" at bounding box center [488, 153] width 28 height 21
click at [485, 148] on input "7" at bounding box center [488, 153] width 28 height 21
click at [485, 148] on input "8" at bounding box center [488, 153] width 28 height 21
click at [485, 148] on input "9" at bounding box center [488, 153] width 28 height 21
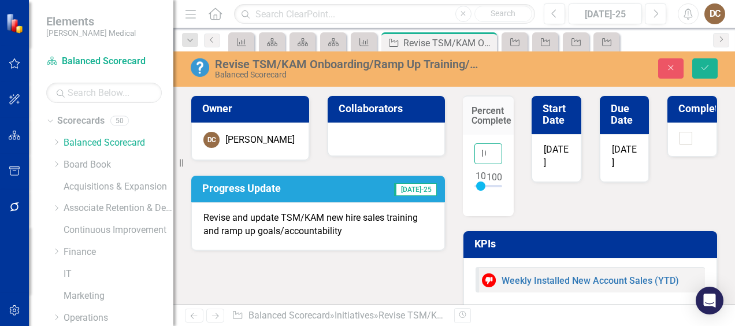
click at [485, 148] on input "10" at bounding box center [488, 153] width 28 height 21
click at [485, 148] on input "11" at bounding box center [488, 153] width 28 height 21
click at [485, 148] on input "12" at bounding box center [488, 153] width 28 height 21
click at [485, 148] on input "13" at bounding box center [488, 153] width 28 height 21
click at [485, 148] on input "14" at bounding box center [488, 153] width 28 height 21
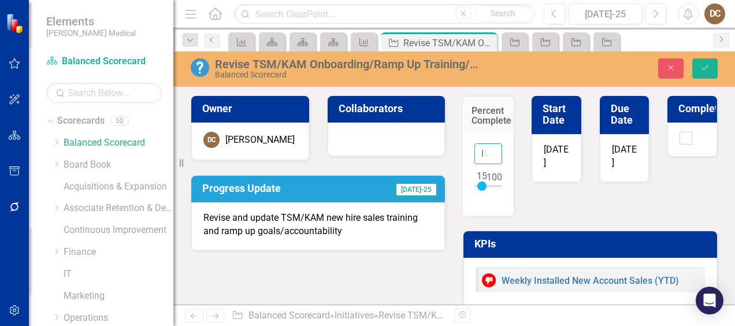
click at [485, 148] on input "15" at bounding box center [488, 153] width 28 height 21
click at [485, 148] on input "16" at bounding box center [488, 153] width 28 height 21
click at [485, 148] on input "17" at bounding box center [488, 153] width 28 height 21
click at [485, 148] on input "18" at bounding box center [488, 153] width 28 height 21
click at [485, 148] on input "19" at bounding box center [488, 153] width 28 height 21
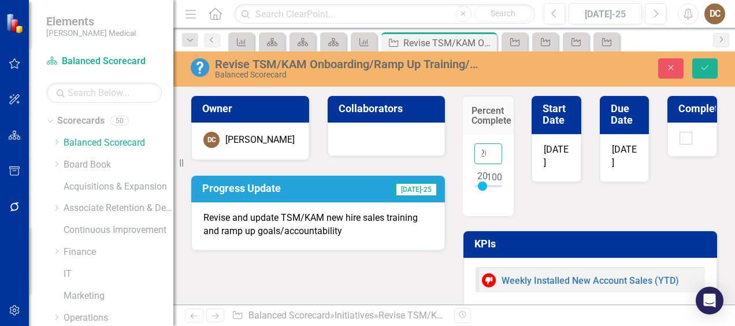
type input "20"
click at [485, 148] on input "20" at bounding box center [488, 153] width 28 height 21
click at [703, 66] on icon "Save" at bounding box center [704, 68] width 10 height 8
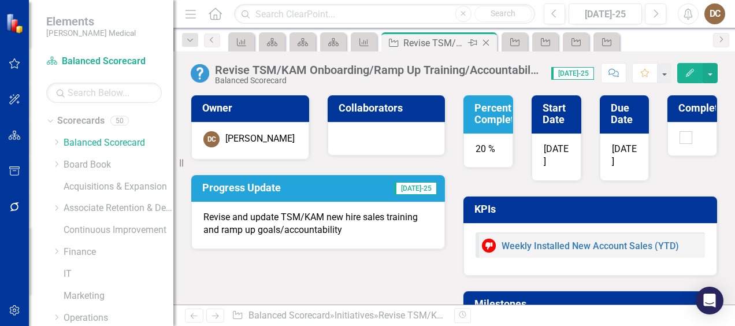
click at [485, 43] on icon at bounding box center [486, 43] width 6 height 6
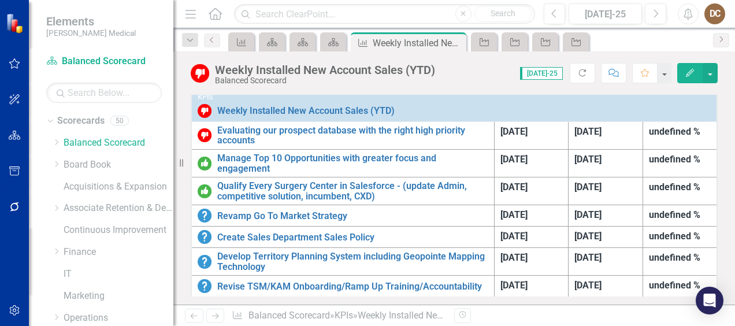
scroll to position [381, 0]
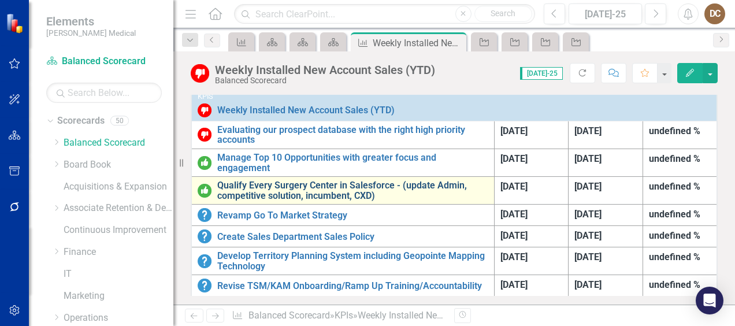
click at [318, 181] on link "Qualify Every Surgery Center in Salesforce - (update Admin, competitive solutio…" at bounding box center [352, 190] width 271 height 20
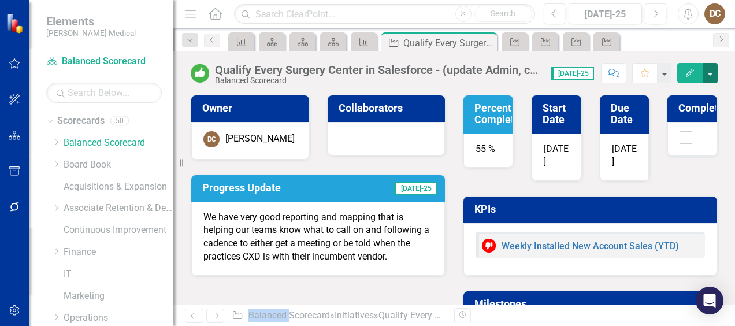
click at [706, 68] on button "button" at bounding box center [709, 73] width 15 height 20
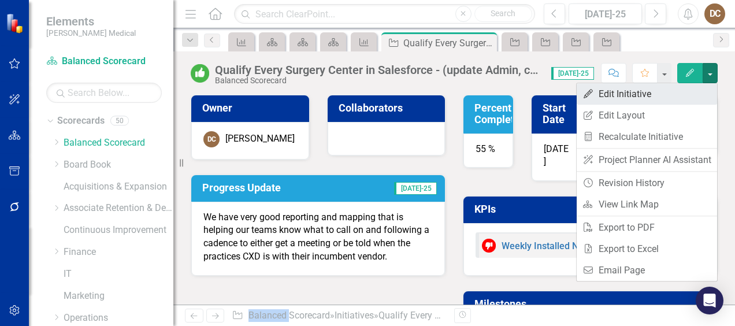
click at [664, 96] on link "Edit Edit Initiative" at bounding box center [646, 93] width 140 height 21
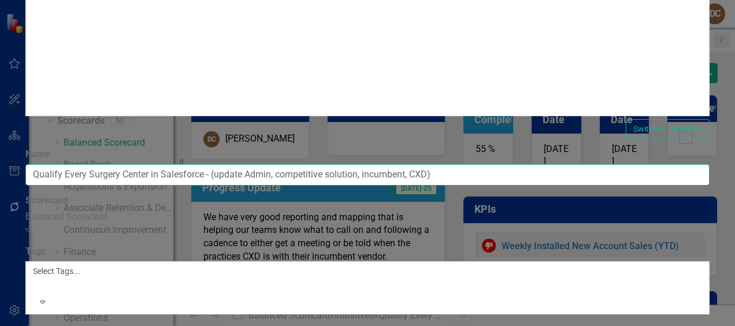
click at [294, 164] on input "Qualify Every Surgery Center in Salesforce - (update Admin, competitive solutio…" at bounding box center [367, 174] width 684 height 21
click at [386, 164] on input "Get up to 80%+ of all Surgery Center in Salesforce - (update Admin, competitive…" at bounding box center [367, 174] width 684 height 21
click at [702, 164] on input "Get up to 80%+ of all Surgery Center CXD's updated in Salesforce - (update Admi…" at bounding box center [367, 174] width 684 height 21
type input "Get up to 80%+ of all Surgery Center CXD's updated in Salesforce"
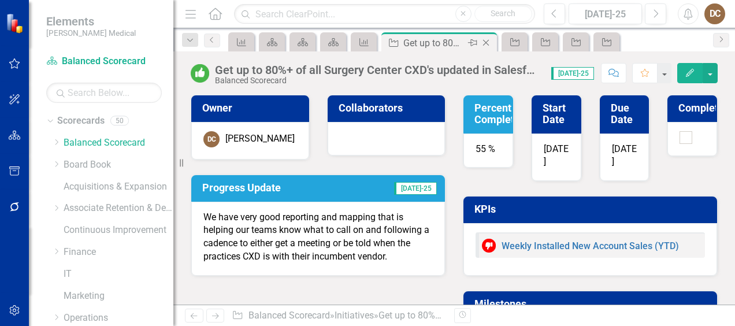
click at [488, 44] on icon at bounding box center [486, 43] width 6 height 6
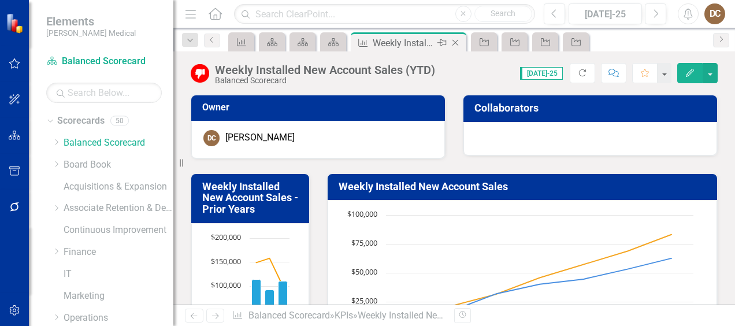
click at [414, 43] on div "Weekly Installed New Account Sales (YTD)" at bounding box center [404, 43] width 62 height 14
click at [333, 38] on icon "Scorecard" at bounding box center [333, 42] width 12 height 9
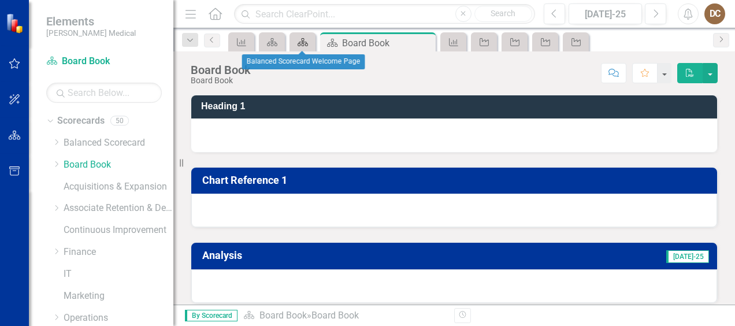
click at [299, 42] on icon at bounding box center [302, 42] width 10 height 8
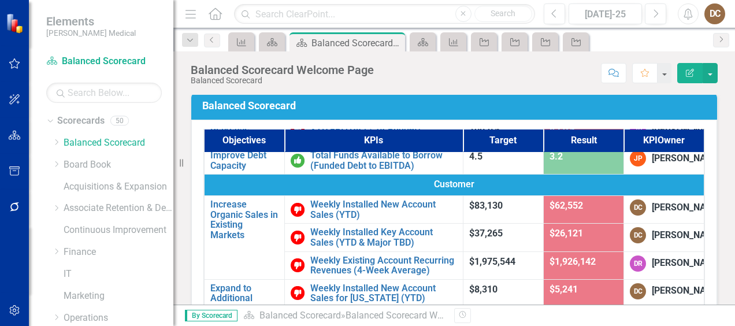
scroll to position [93, 0]
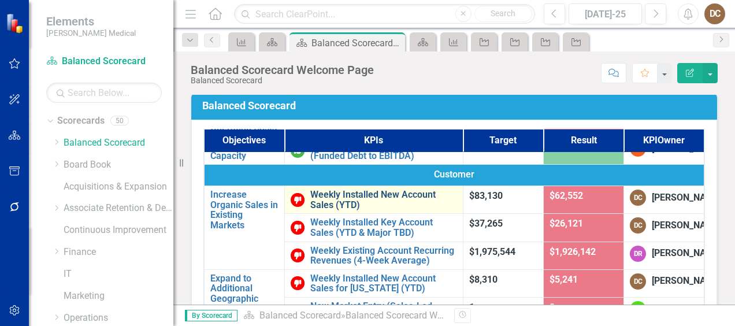
click at [381, 210] on link "Weekly Installed New Account Sales (YTD)" at bounding box center [383, 199] width 147 height 20
